Goal: Task Accomplishment & Management: Manage account settings

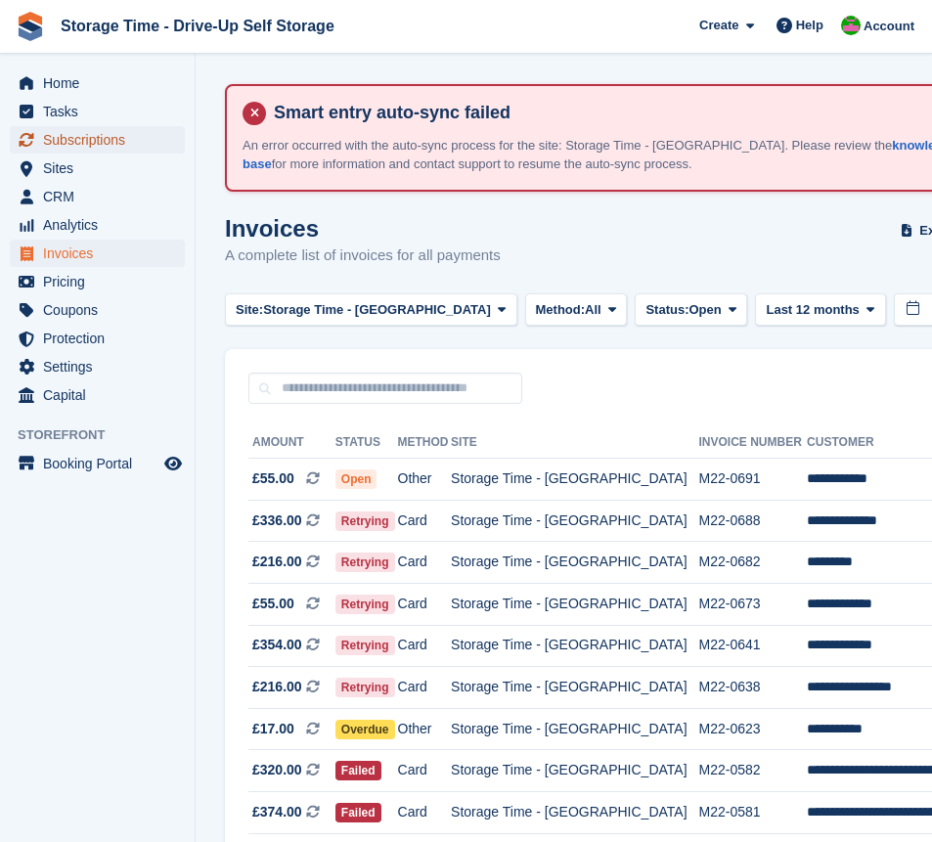
click at [81, 138] on span "Subscriptions" at bounding box center [101, 139] width 117 height 27
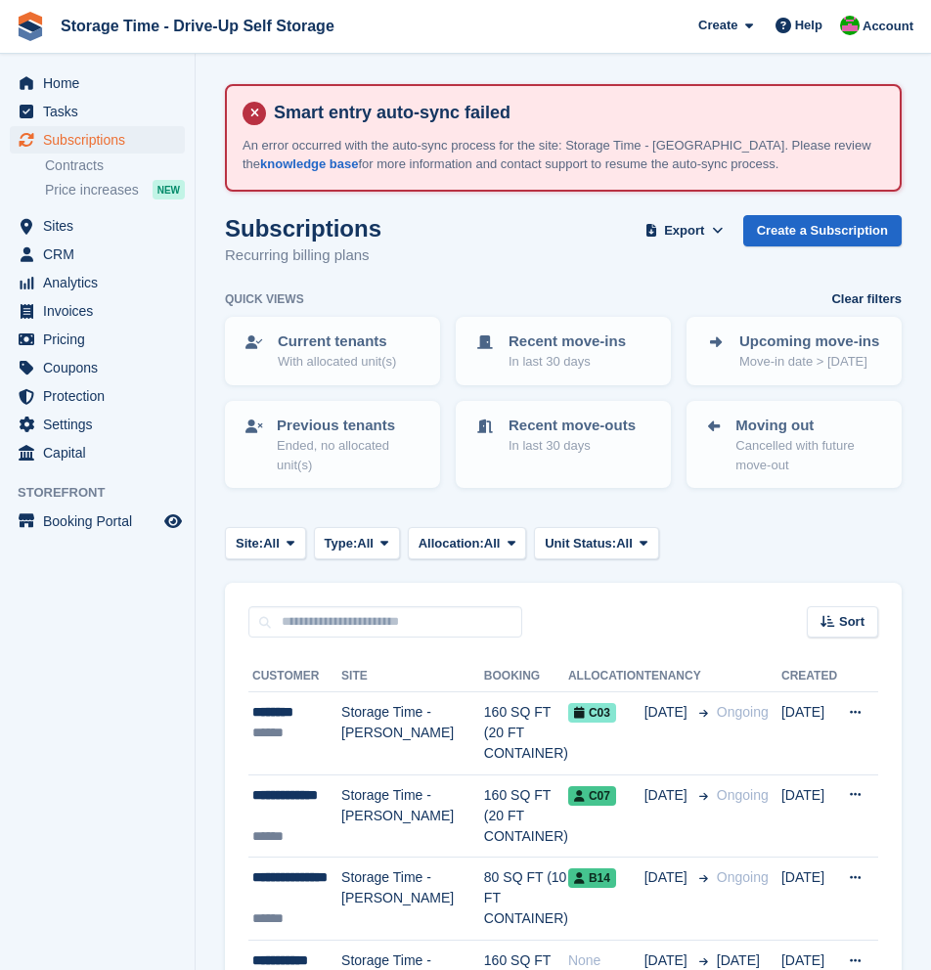
click at [821, 532] on div "Site: All All Storage Time - Sharston Storage Time - [GEOGRAPHIC_DATA] Type: Al…" at bounding box center [563, 543] width 677 height 32
